Goal: Task Accomplishment & Management: Manage account settings

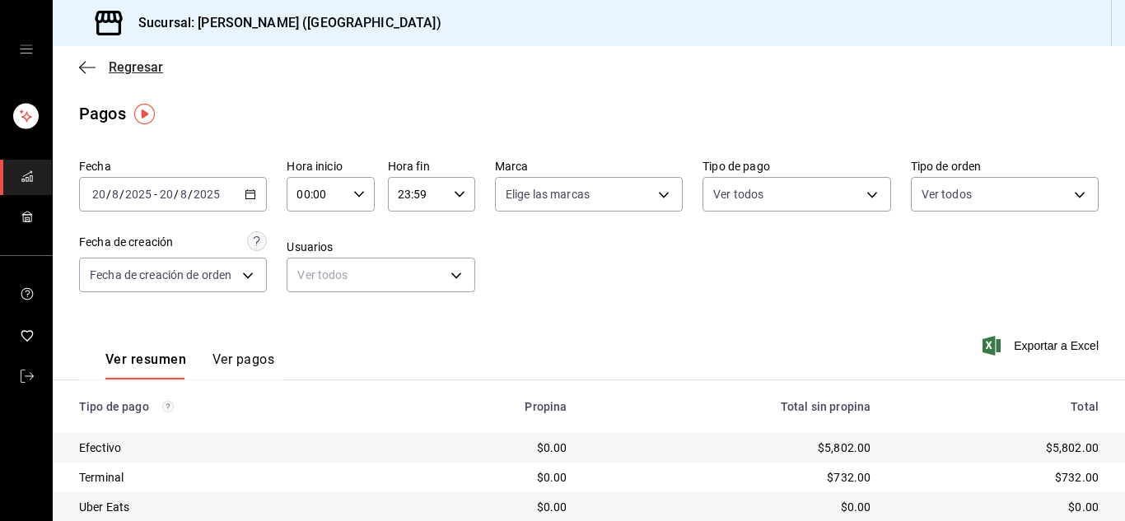
click at [79, 68] on icon "button" at bounding box center [87, 67] width 16 height 15
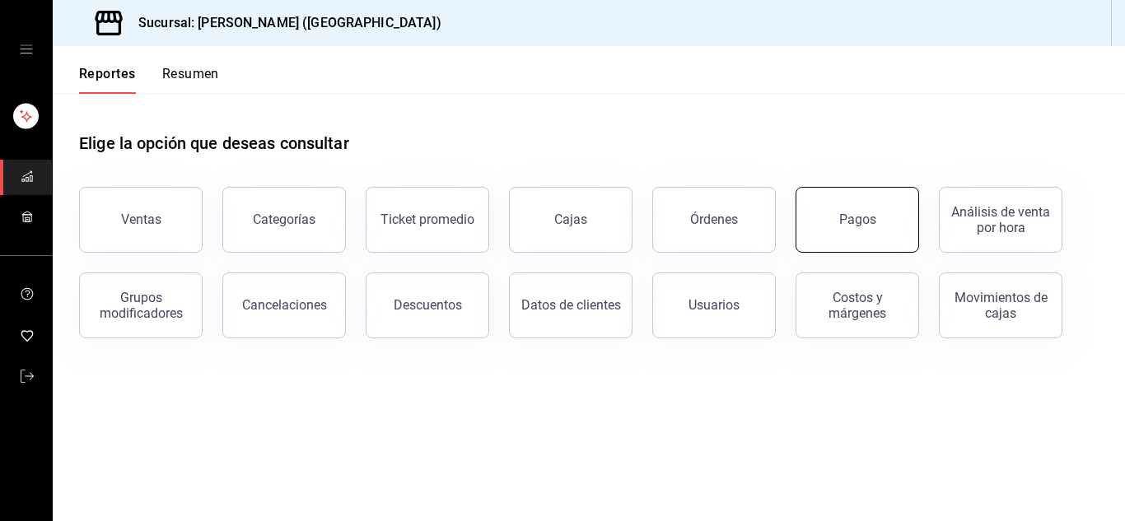
click at [831, 234] on button "Pagos" at bounding box center [858, 220] width 124 height 66
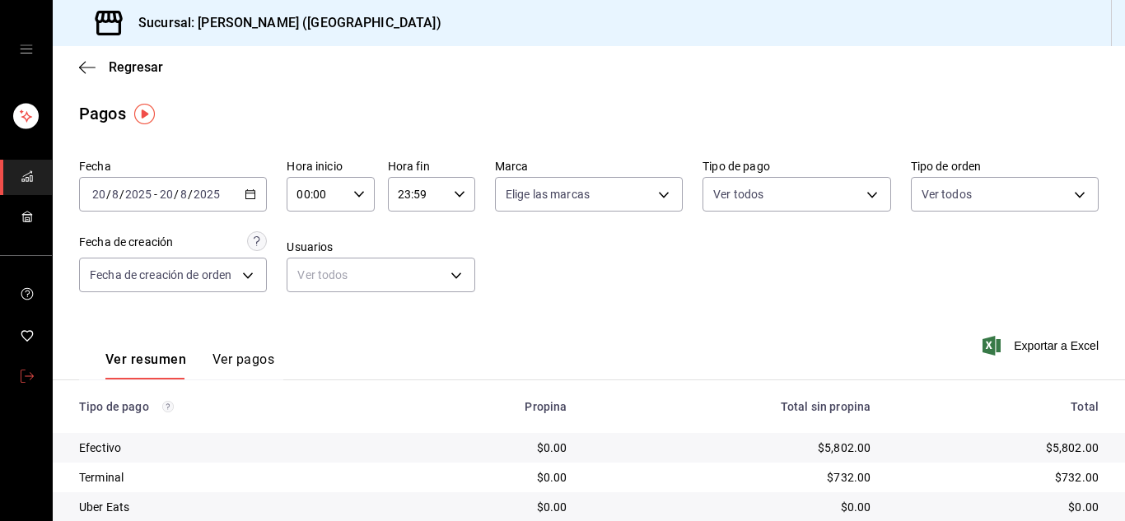
click at [21, 375] on icon "mailbox folders" at bounding box center [27, 376] width 13 height 13
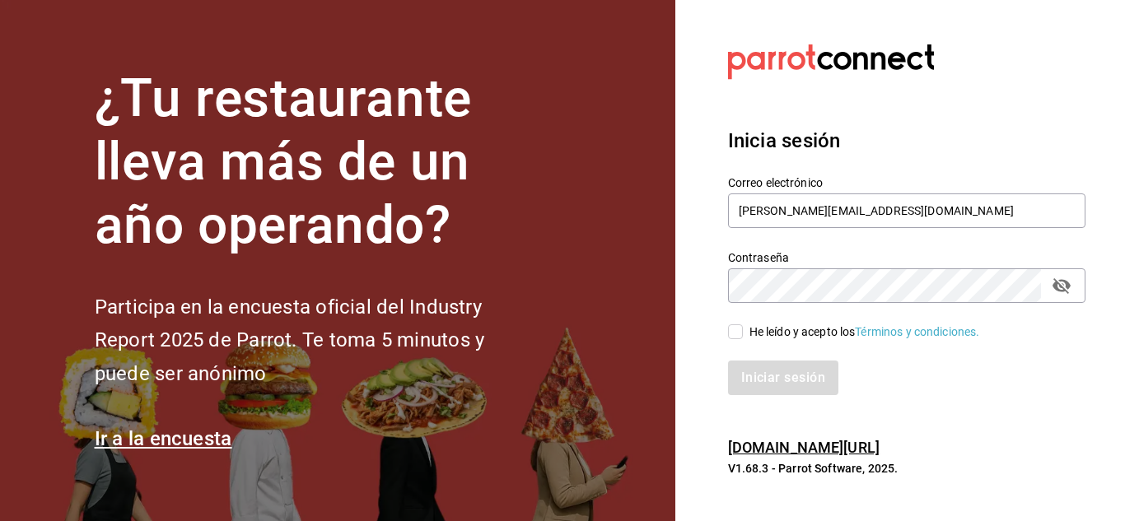
click at [731, 337] on input "He leído y acepto los Términos y condiciones." at bounding box center [735, 331] width 15 height 15
checkbox input "true"
click at [754, 379] on button "Iniciar sesión" at bounding box center [784, 378] width 112 height 35
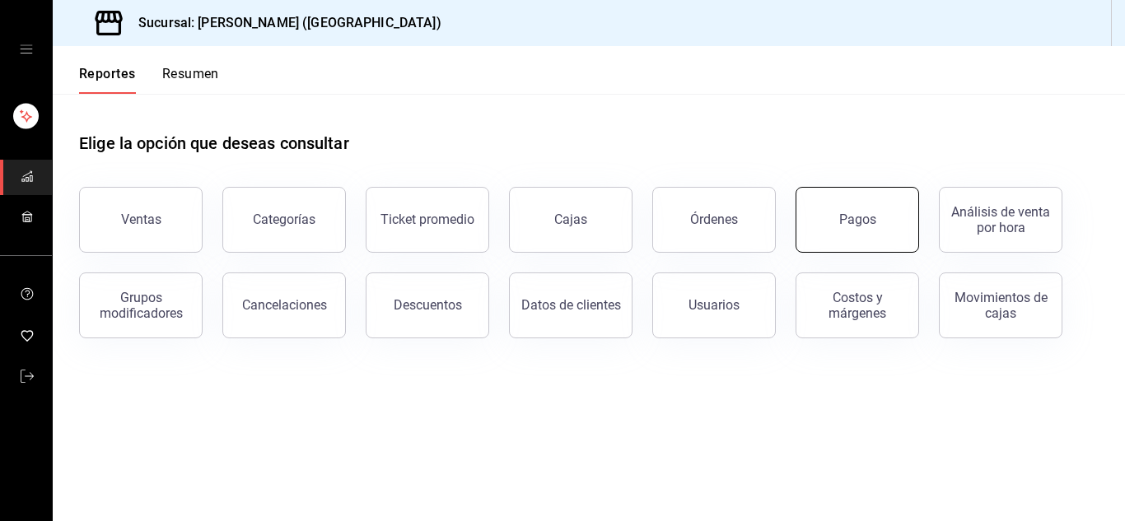
click at [837, 232] on button "Pagos" at bounding box center [858, 220] width 124 height 66
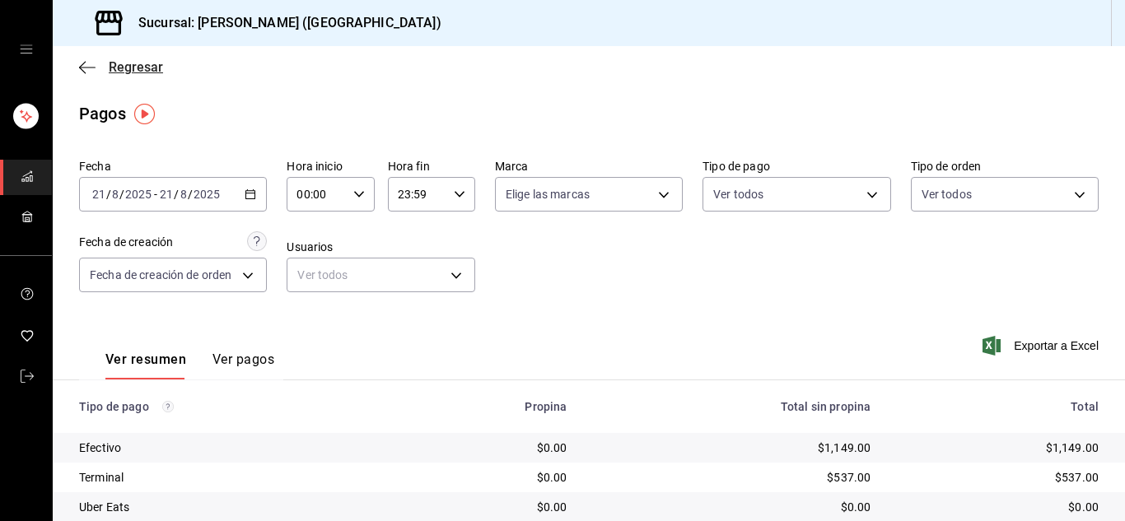
click at [79, 71] on icon "button" at bounding box center [87, 67] width 16 height 15
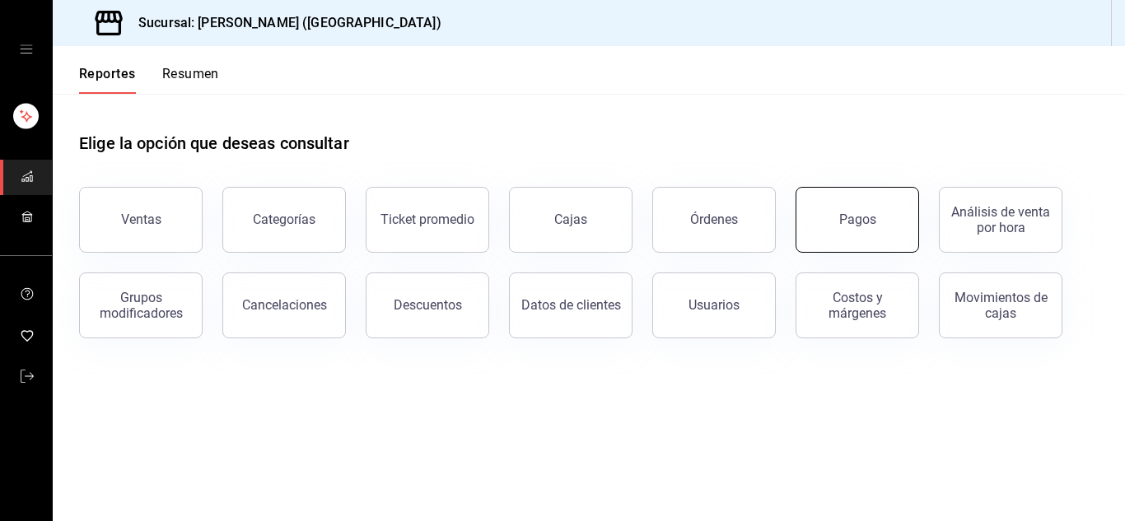
click at [827, 234] on button "Pagos" at bounding box center [858, 220] width 124 height 66
